Goal: Transaction & Acquisition: Purchase product/service

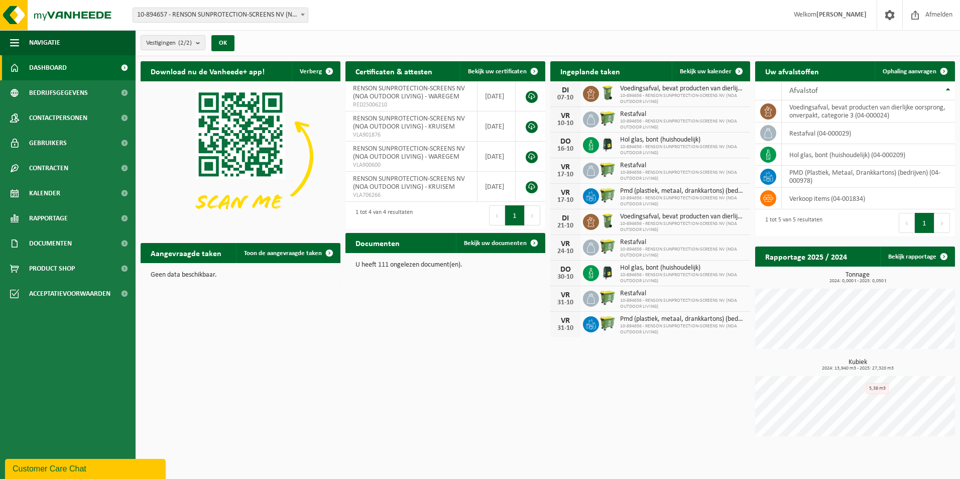
click at [640, 93] on span "10-894656 - RENSON SUNPROTECTION-SCREENS NV (NOA OUTDOOR LIVING)" at bounding box center [682, 99] width 125 height 12
click at [610, 92] on img at bounding box center [607, 92] width 17 height 17
click at [84, 274] on link "Product Shop" at bounding box center [68, 268] width 136 height 25
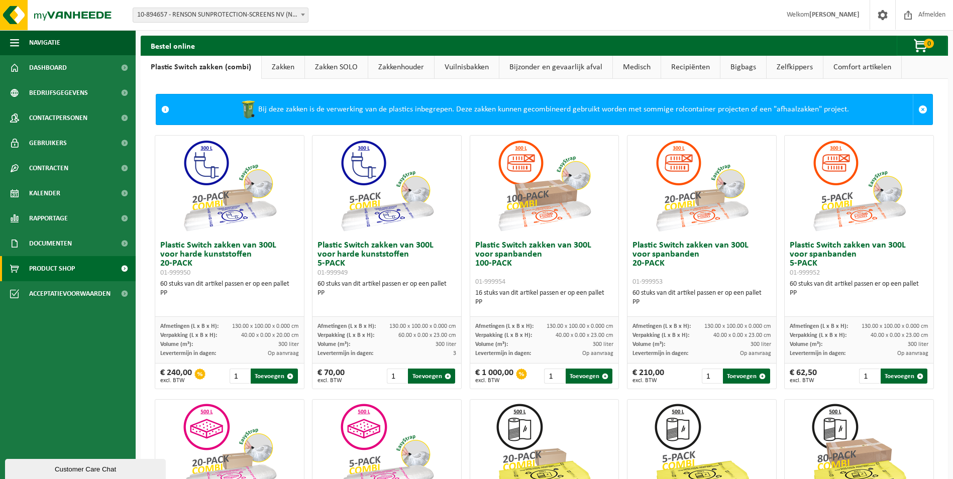
click at [281, 66] on link "Zakken" at bounding box center [283, 67] width 43 height 23
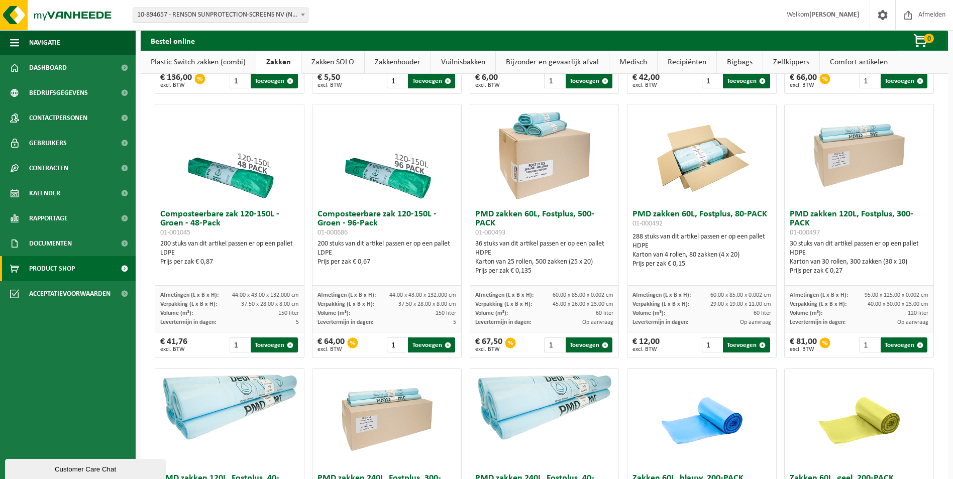
scroll to position [552, 0]
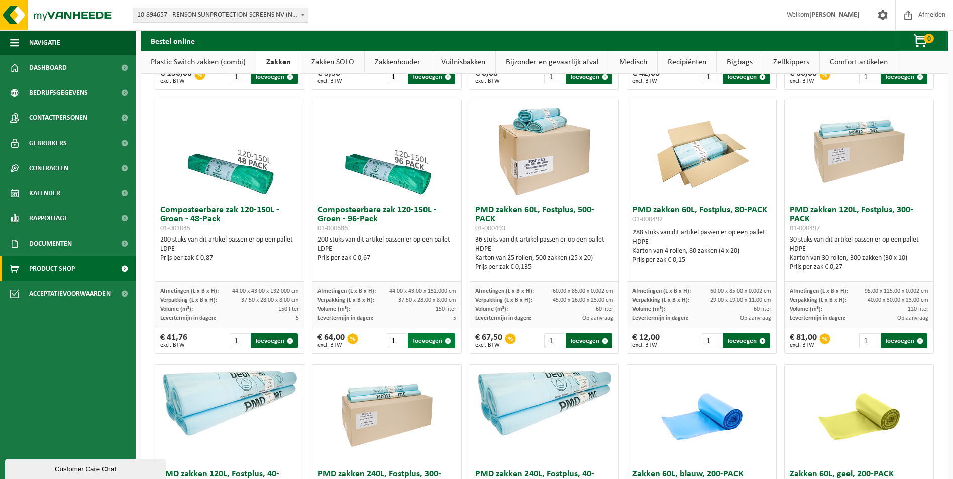
click at [421, 346] on button "Toevoegen" at bounding box center [431, 340] width 47 height 15
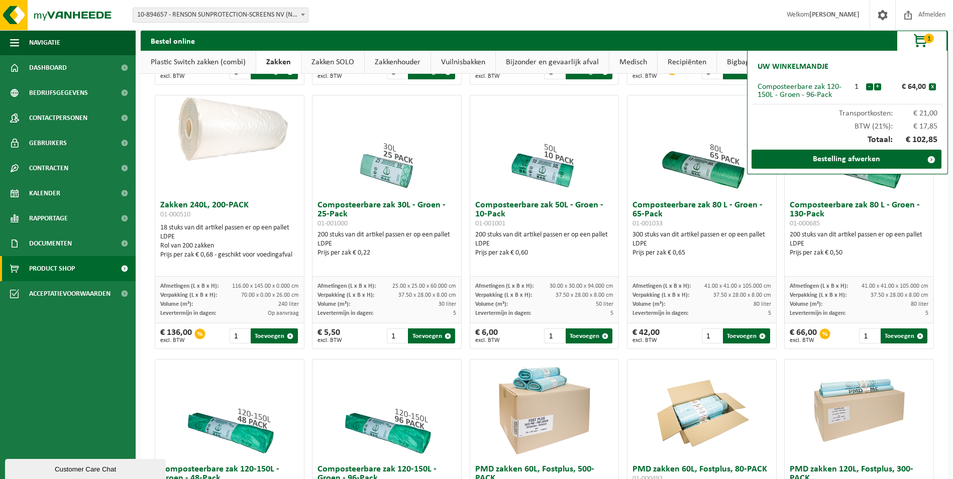
scroll to position [301, 0]
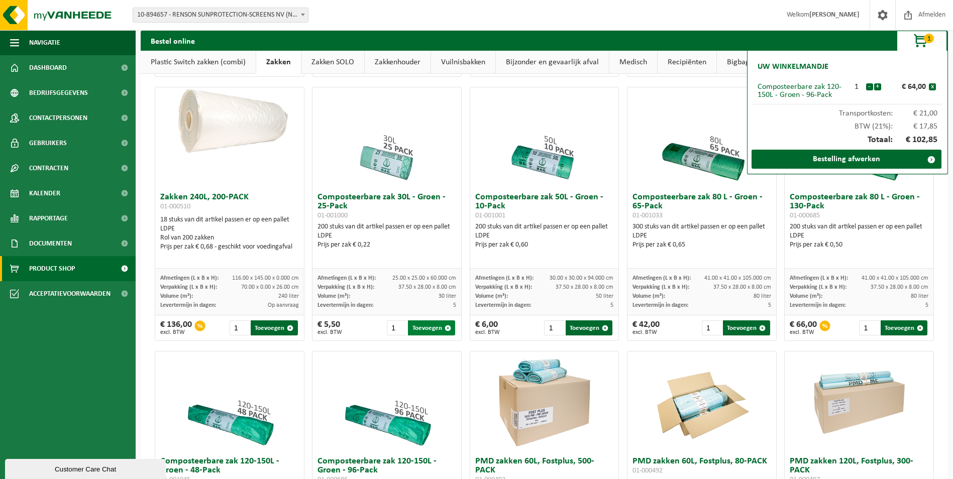
click at [437, 335] on button "Toevoegen" at bounding box center [431, 327] width 47 height 15
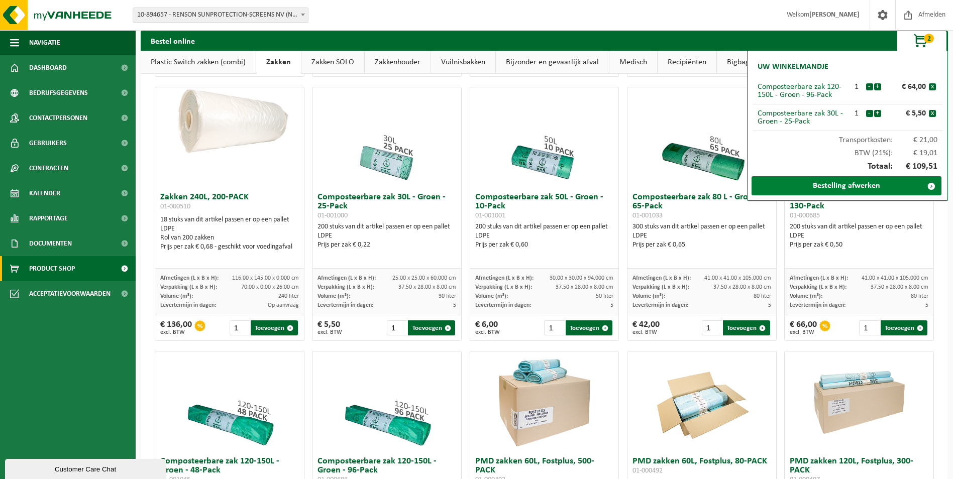
click at [867, 181] on link "Bestelling afwerken" at bounding box center [846, 185] width 190 height 19
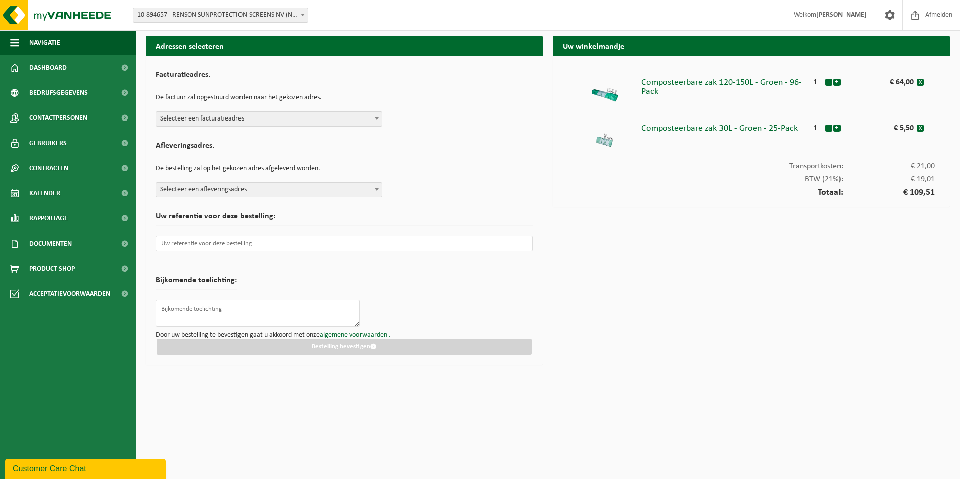
click at [371, 115] on span "Selecteer een facturatieadres" at bounding box center [268, 119] width 225 height 14
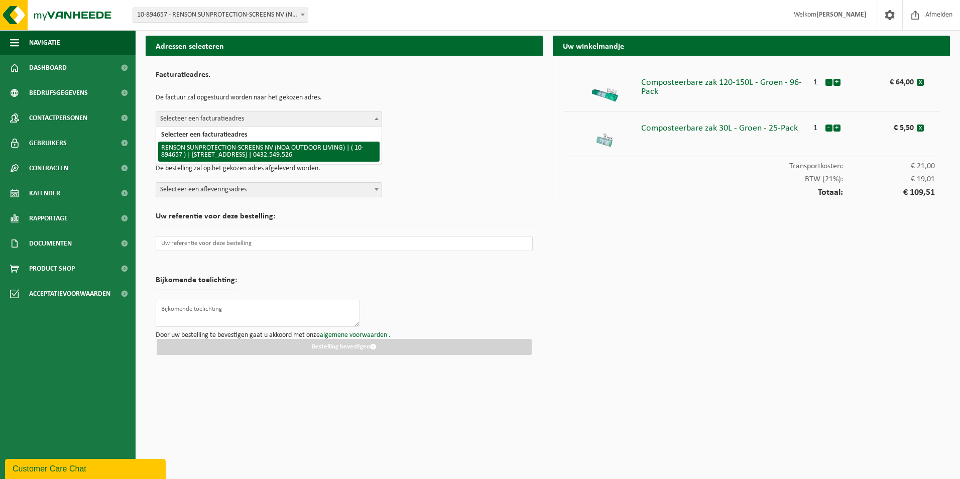
select select "117275"
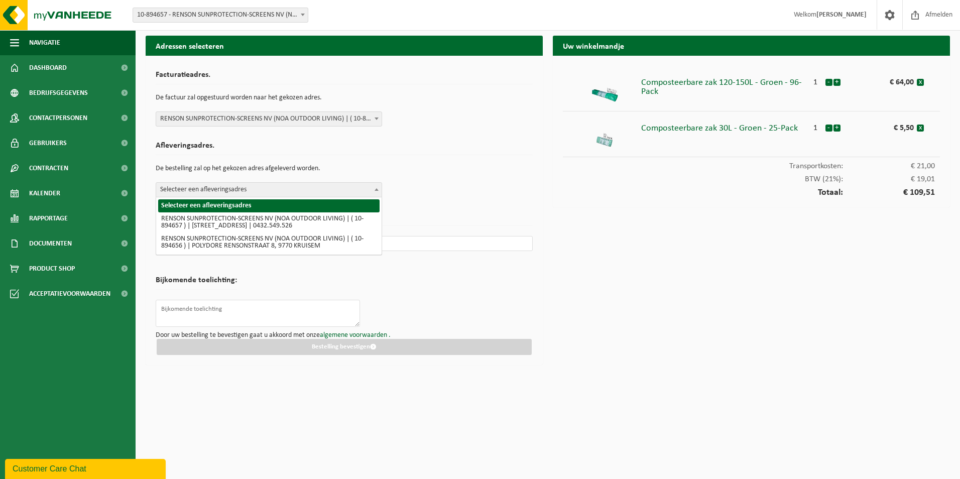
click at [373, 192] on span at bounding box center [377, 189] width 10 height 13
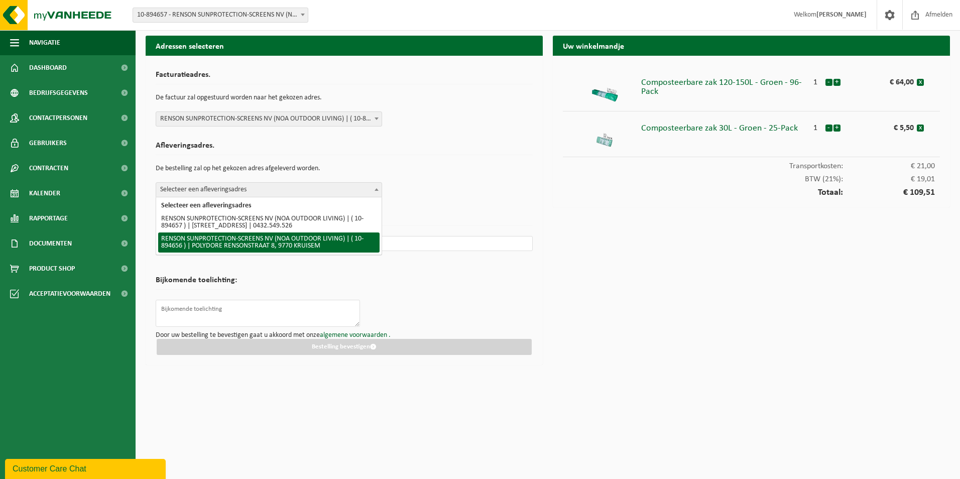
select select "117274"
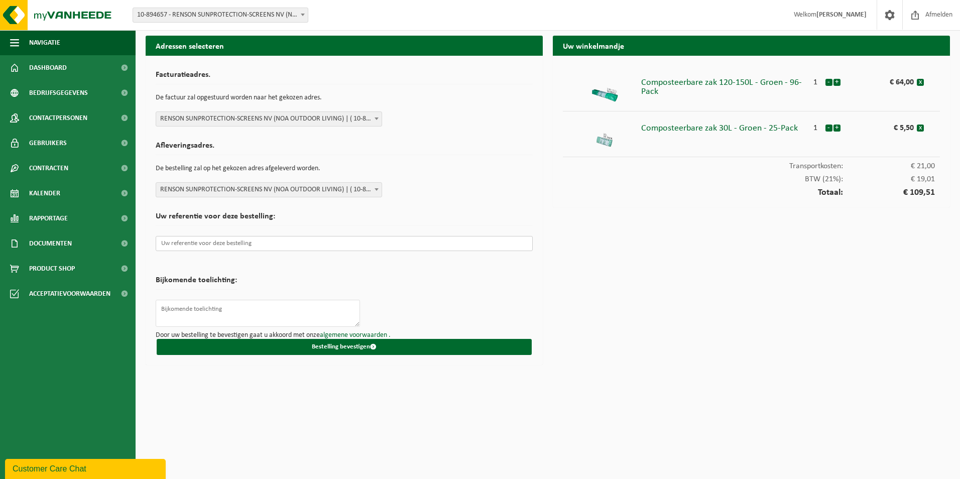
click at [364, 242] on input "text" at bounding box center [344, 243] width 377 height 15
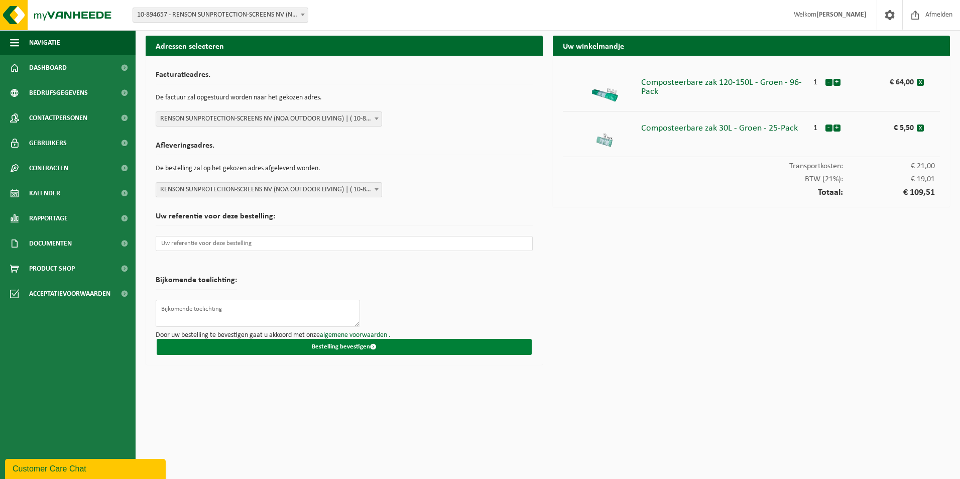
click at [316, 342] on button "Bestelling bevestigen" at bounding box center [344, 347] width 375 height 16
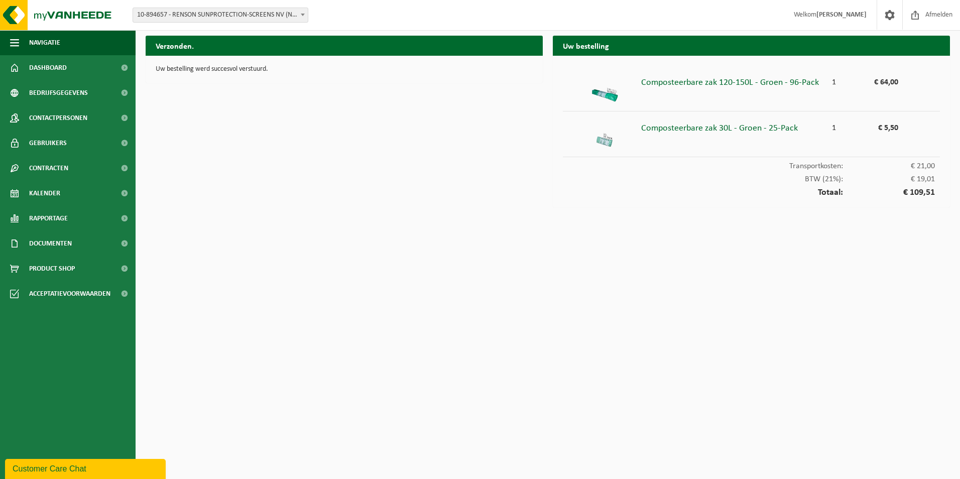
drag, startPoint x: 845, startPoint y: 352, endPoint x: 733, endPoint y: 235, distance: 161.9
click at [846, 351] on html "Vestiging: 10-894657 - RENSON SUNPROTECTION-SCREENS NV (NOA OUTDOOR LIVING) - W…" at bounding box center [480, 239] width 960 height 479
